Goal: Browse casually

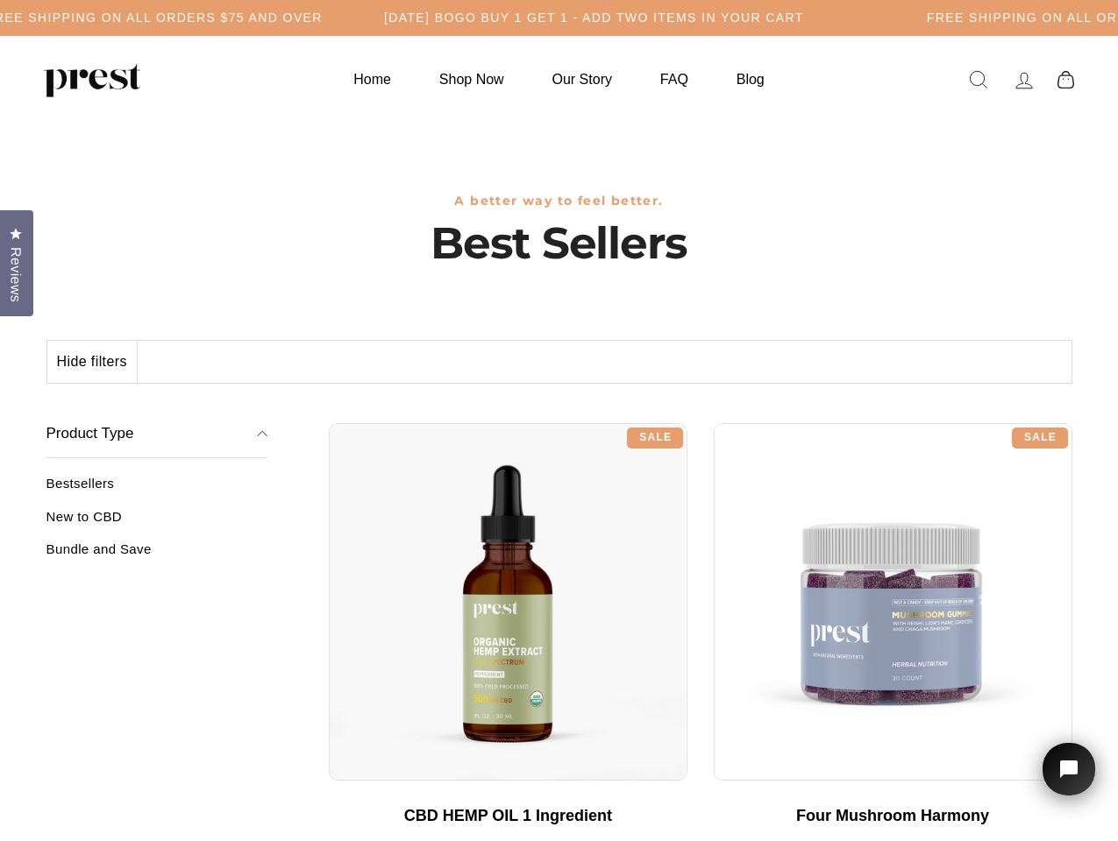
click at [558, 421] on div "**********" at bounding box center [700, 416] width 743 height 13
click at [323, 18] on h5 "Free Shipping on all orders $75 and over" at bounding box center [154, 18] width 337 height 15
click at [93, 362] on button "Hide filters" at bounding box center [92, 362] width 90 height 42
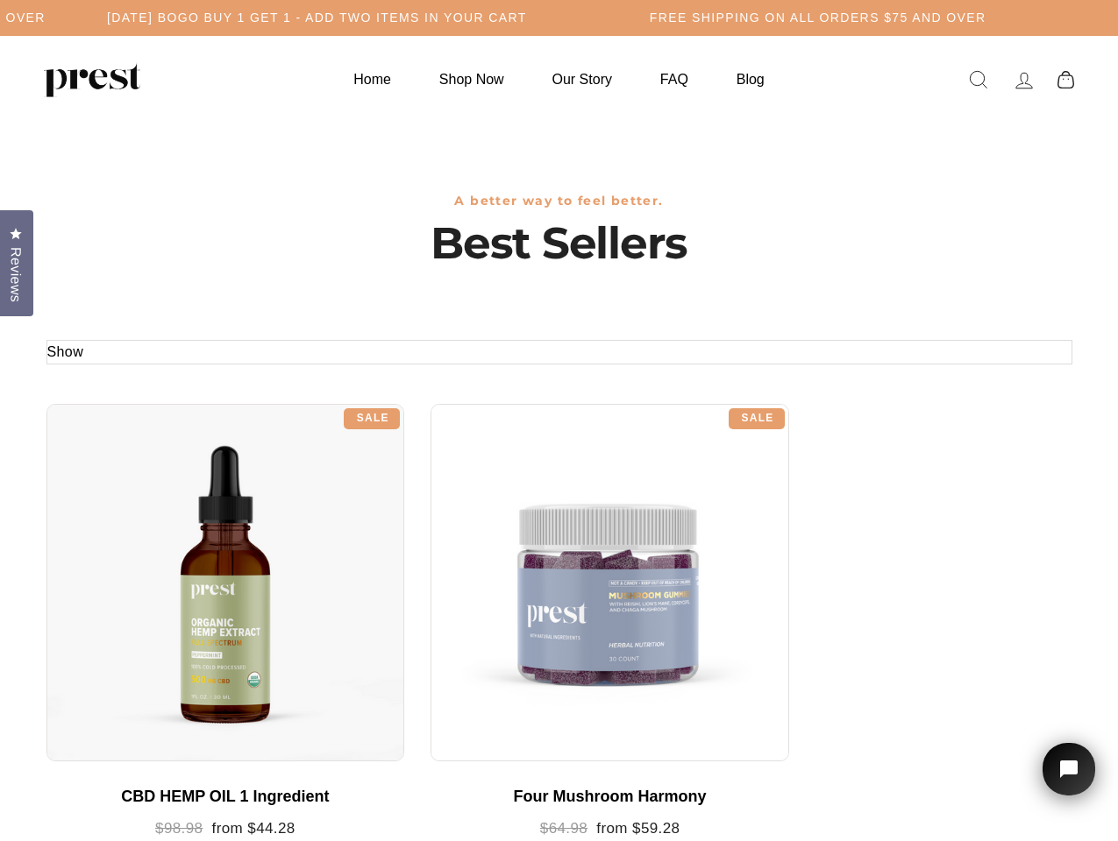
click at [157, 523] on div at bounding box center [225, 583] width 358 height 358
click at [157, 556] on div at bounding box center [225, 583] width 358 height 358
click at [17, 261] on span "Reviews" at bounding box center [15, 274] width 23 height 55
click at [1068, 770] on icon "Open chat widget" at bounding box center [1078, 769] width 27 height 27
